Goal: Information Seeking & Learning: Learn about a topic

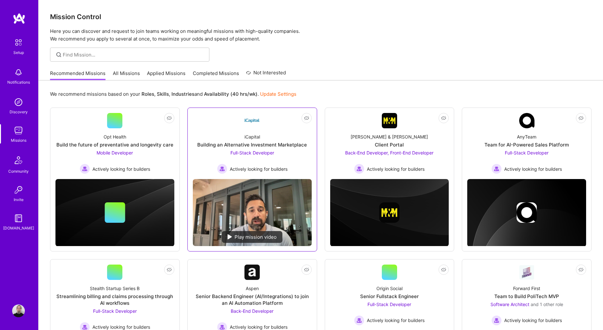
click at [263, 143] on div "Building an Alternative Investment Marketplace" at bounding box center [252, 144] width 110 height 7
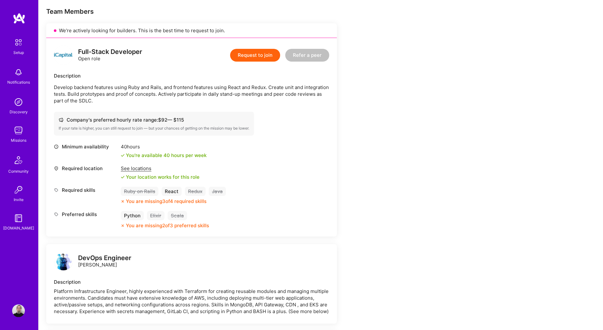
scroll to position [130, 0]
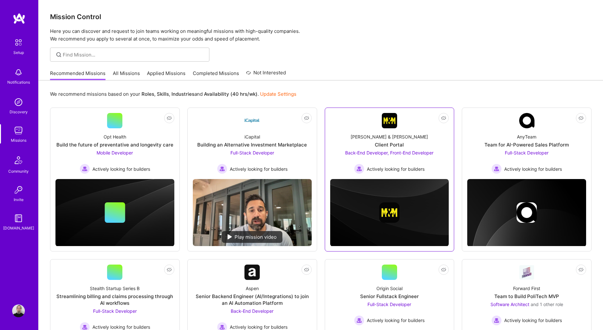
click at [419, 150] on div "Back-End Developer, Front-End Developer Actively looking for builders" at bounding box center [389, 161] width 88 height 25
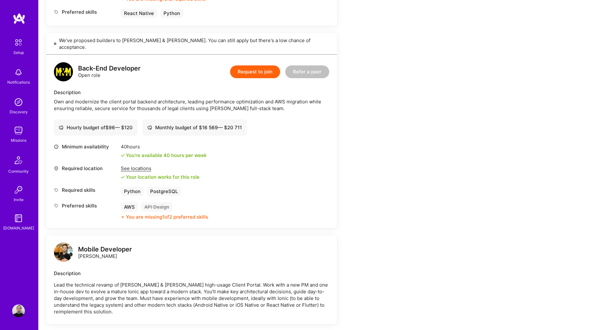
scroll to position [325, 0]
drag, startPoint x: 351, startPoint y: 214, endPoint x: 418, endPoint y: 207, distance: 67.9
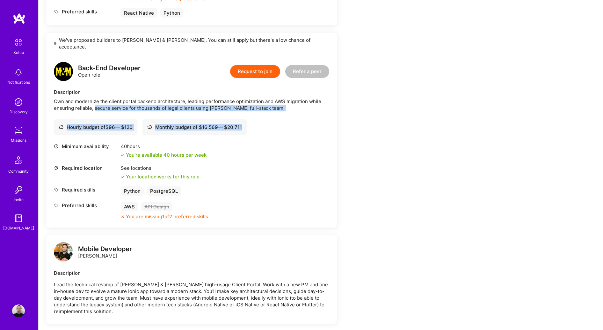
drag, startPoint x: 110, startPoint y: 98, endPoint x: 310, endPoint y: 110, distance: 200.3
click at [310, 110] on div "Back-End Developer Open role Request to join Refer a peer Description Own and m…" at bounding box center [191, 140] width 291 height 173
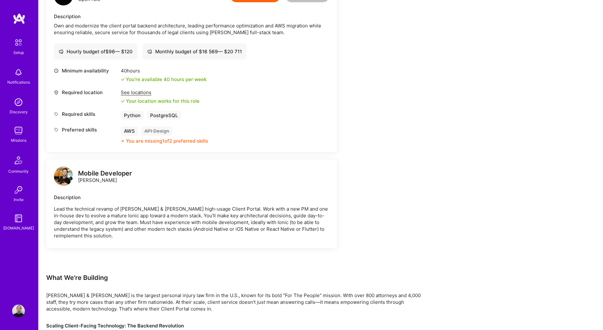
scroll to position [400, 0]
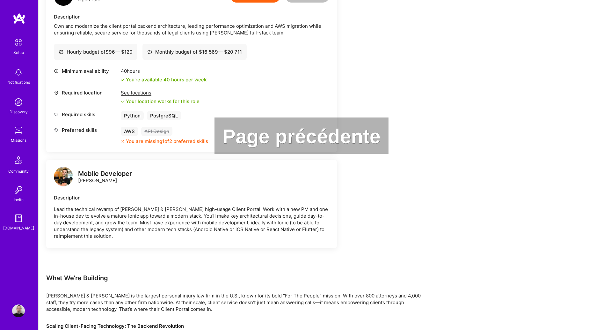
drag, startPoint x: 356, startPoint y: 220, endPoint x: 350, endPoint y: 220, distance: 5.7
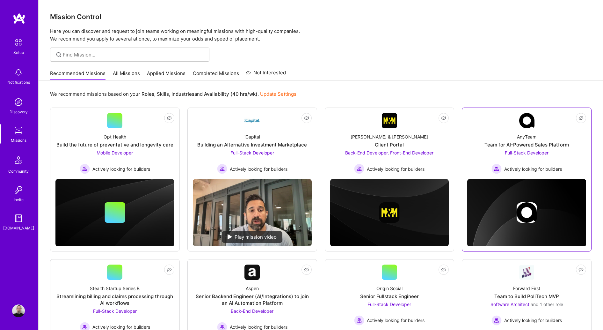
click at [528, 154] on span "Full-Stack Developer" at bounding box center [527, 152] width 44 height 5
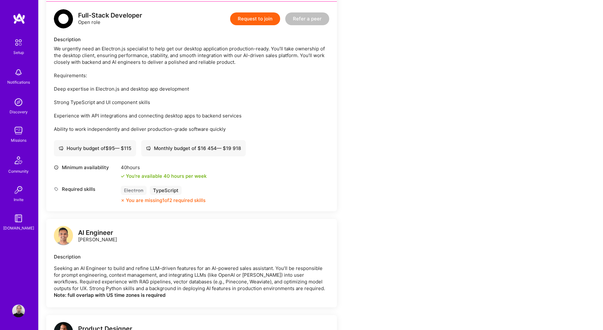
scroll to position [163, 0]
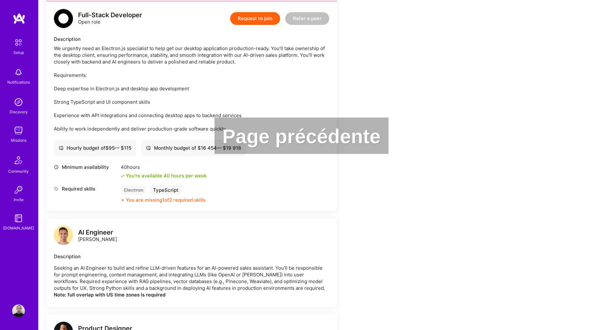
drag, startPoint x: 444, startPoint y: 223, endPoint x: 290, endPoint y: 223, distance: 153.4
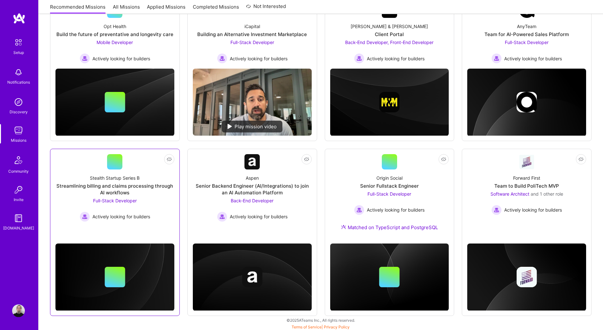
scroll to position [112, 0]
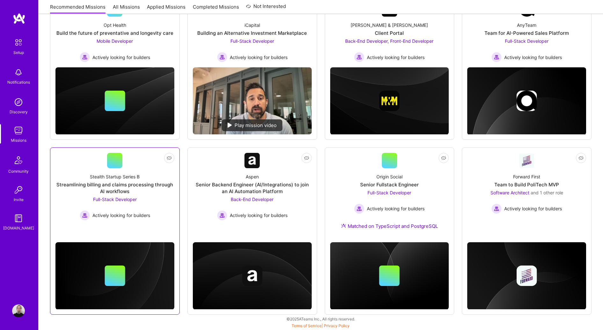
click at [164, 211] on div "Stealth Startup Series B Streamlining billing and claims processing through AI …" at bounding box center [114, 194] width 119 height 52
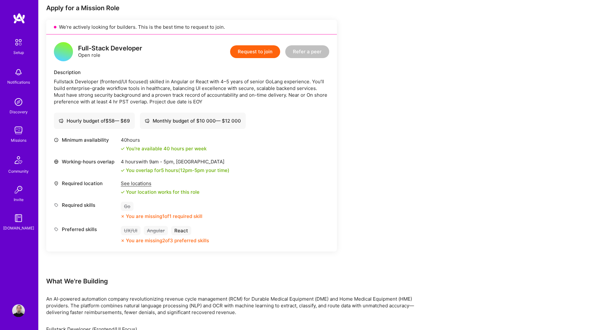
scroll to position [130, 0]
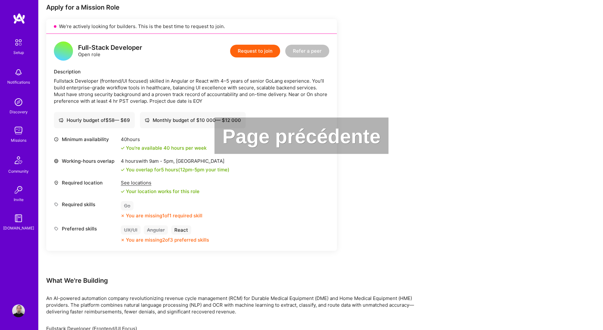
drag, startPoint x: 321, startPoint y: 225, endPoint x: 233, endPoint y: 225, distance: 87.7
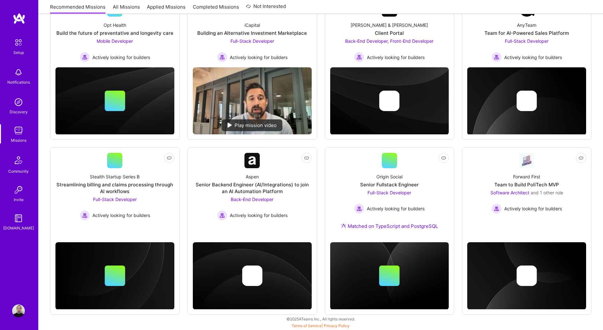
scroll to position [112, 0]
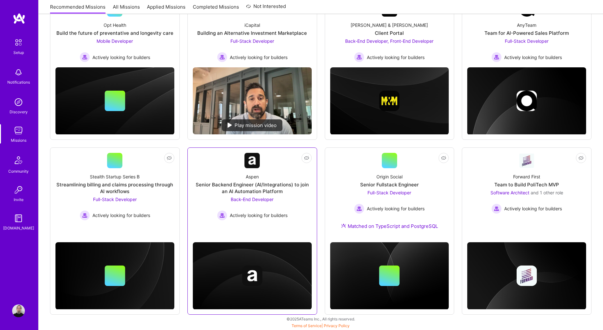
click at [253, 188] on div "Senior Backend Engineer (AI/Integrations) to join an AI Automation Platform" at bounding box center [252, 187] width 119 height 13
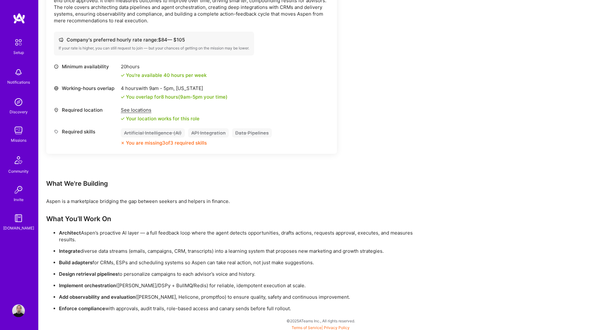
scroll to position [228, 0]
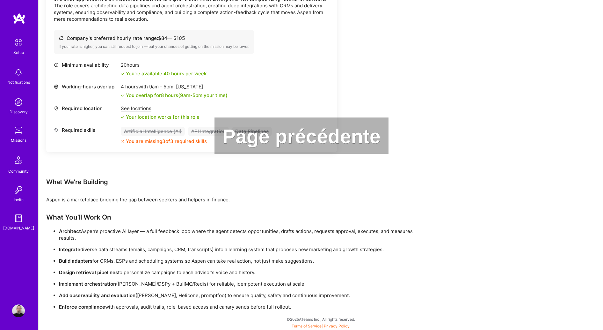
drag, startPoint x: 380, startPoint y: 197, endPoint x: 245, endPoint y: 197, distance: 135.2
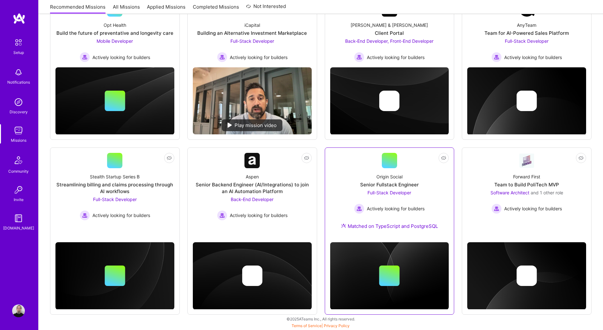
scroll to position [112, 0]
click at [408, 186] on div "Senior Fullstack Engineer" at bounding box center [389, 184] width 59 height 7
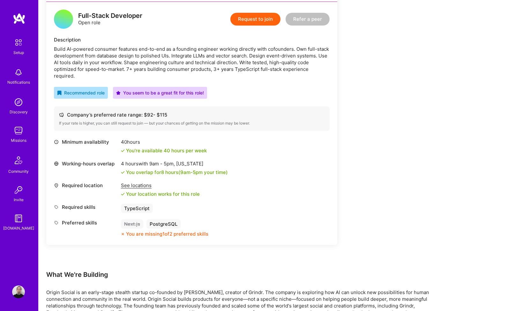
scroll to position [163, 0]
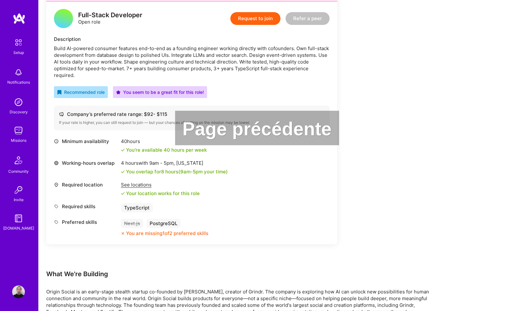
drag, startPoint x: 217, startPoint y: 210, endPoint x: 184, endPoint y: 209, distance: 33.2
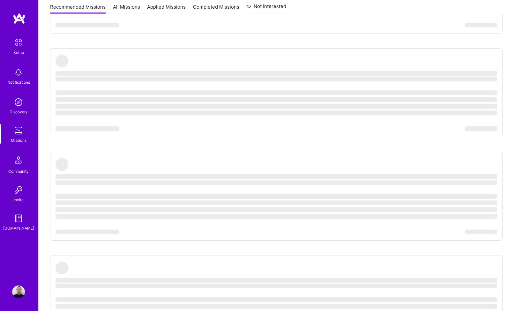
scroll to position [112, 0]
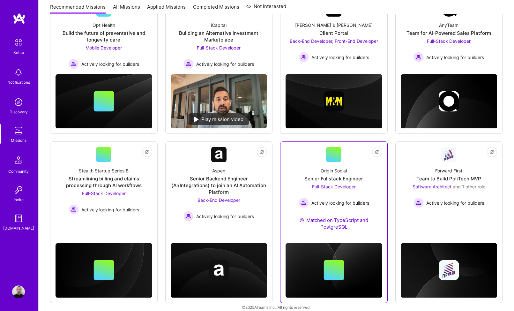
click at [338, 165] on div "Origin Social Senior Fullstack Engineer Full-Stack Developer Actively looking f…" at bounding box center [333, 200] width 97 height 76
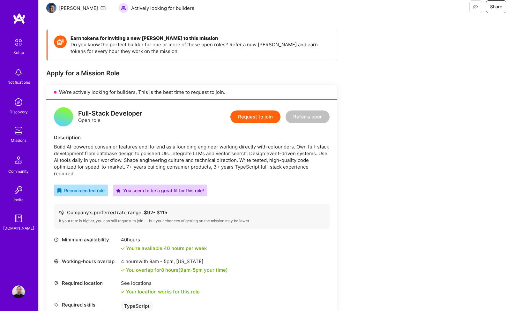
scroll to position [65, 0]
